Goal: Information Seeking & Learning: Learn about a topic

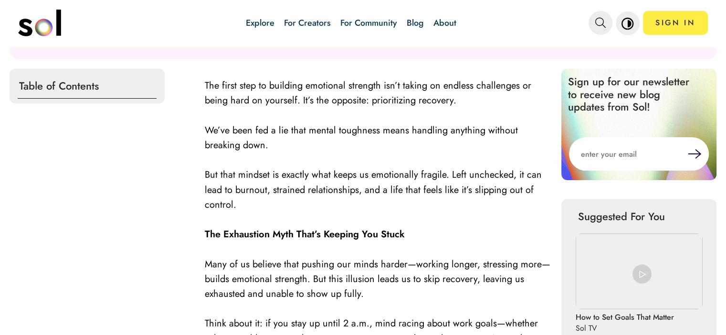
scroll to position [334, 0]
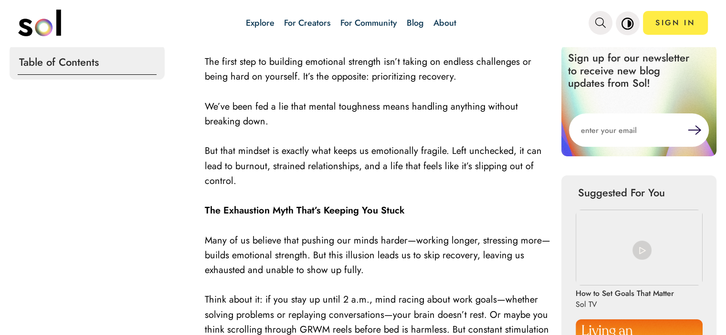
click at [277, 214] on strong "The Exhaustion Myth That’s Keeping You Stuck" at bounding box center [305, 211] width 200 height 14
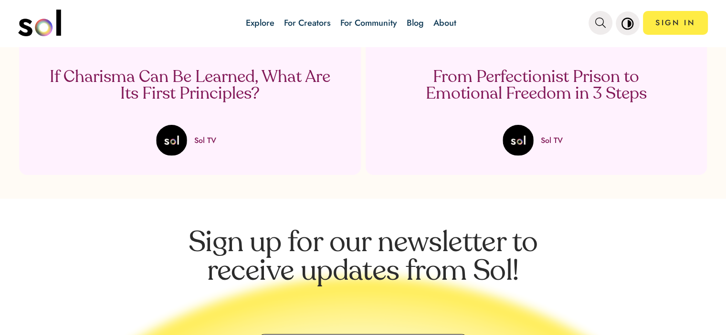
scroll to position [1737, 0]
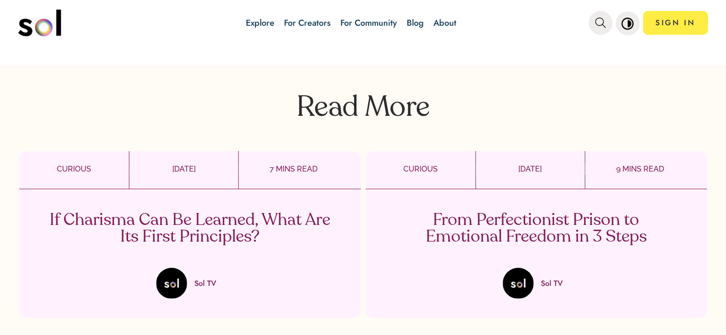
click at [70, 166] on p "CURIOUS" at bounding box center [74, 169] width 110 height 11
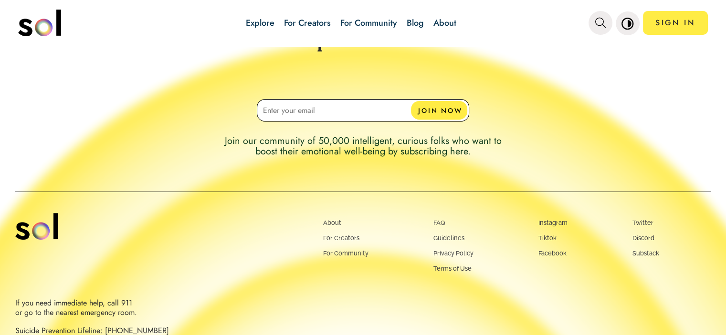
scroll to position [2125, 0]
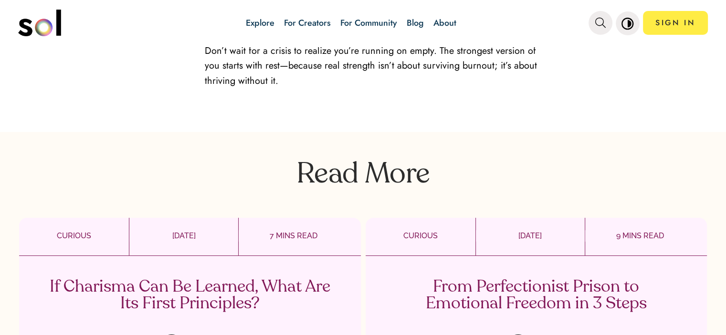
scroll to position [1527, 0]
